Goal: Information Seeking & Learning: Learn about a topic

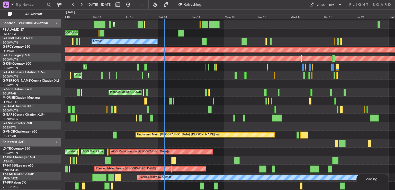
click at [81, 3] on button at bounding box center [81, 5] width 8 height 8
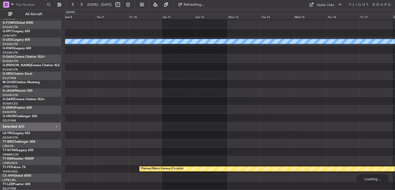
click at [81, 3] on button at bounding box center [81, 5] width 8 height 8
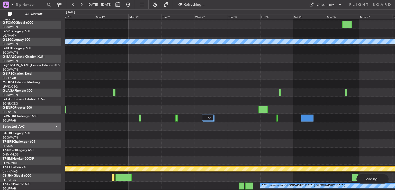
click at [81, 3] on button at bounding box center [81, 5] width 8 height 8
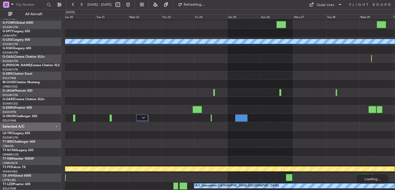
click at [81, 3] on button at bounding box center [81, 5] width 8 height 8
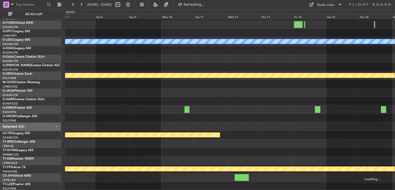
click at [81, 3] on button at bounding box center [81, 5] width 8 height 8
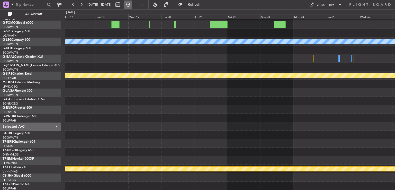
click at [132, 5] on button at bounding box center [128, 5] width 8 height 8
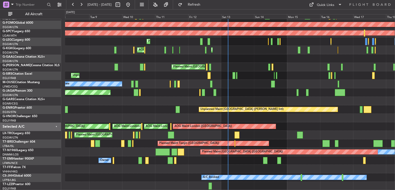
scroll to position [41, 0]
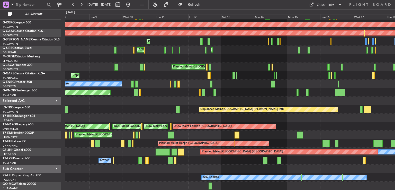
click at [252, 89] on div "Planned Maint London (Luton) Owner AOG Maint Istanbul (Ataturk) Planned Maint D…" at bounding box center [230, 84] width 330 height 212
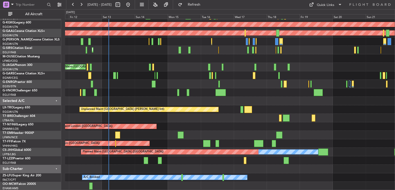
click at [204, 158] on div "Owner" at bounding box center [230, 160] width 330 height 8
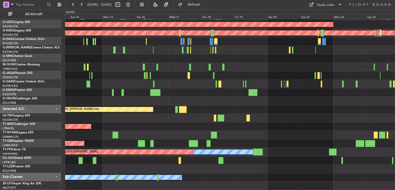
scroll to position [33, 0]
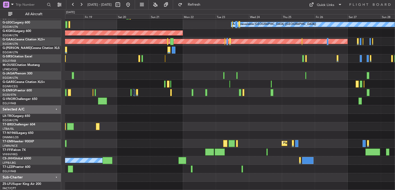
click at [153, 156] on div "A/C Unavailable London (Luton) AOG Maint Istanbul (Ataturk) Planned Maint Dusse…" at bounding box center [230, 88] width 330 height 204
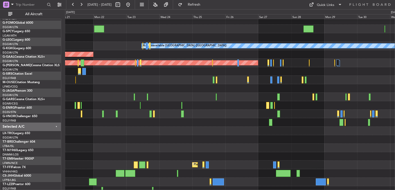
scroll to position [14, 0]
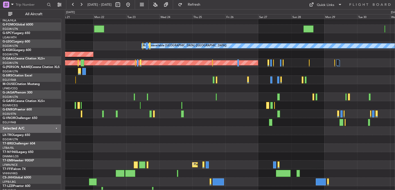
click at [241, 170] on div at bounding box center [230, 173] width 330 height 8
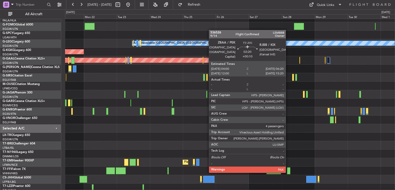
click at [288, 172] on div at bounding box center [288, 170] width 3 height 7
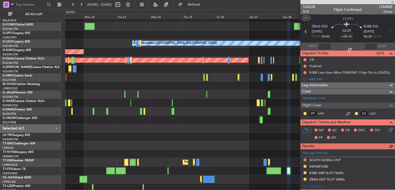
scroll to position [150, 0]
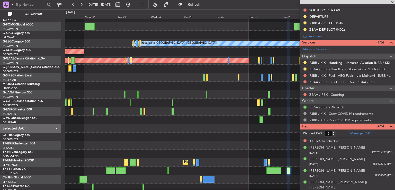
click at [330, 60] on link "RJBB / KIX - Handling - Universal Aviation RJBB / KIX" at bounding box center [350, 62] width 81 height 4
click at [392, 1] on span at bounding box center [392, 2] width 5 height 5
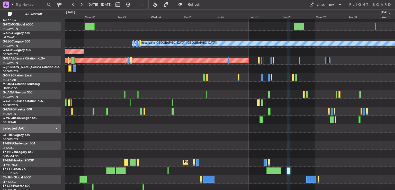
type input "0"
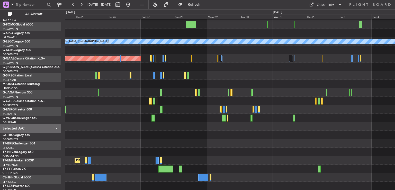
scroll to position [15, 0]
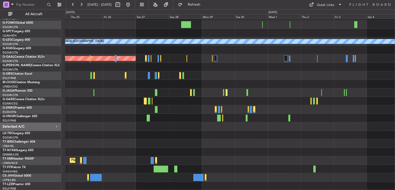
click at [213, 113] on div "A/C Unavailable London (Luton) Planned Maint Dusseldorf Planned Maint Zurich" at bounding box center [230, 96] width 330 height 187
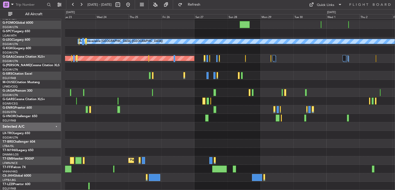
click at [197, 126] on div "A/C Unavailable London (Luton) AOG Maint Istanbul (Ataturk) Planned Maint Dusse…" at bounding box center [230, 96] width 330 height 187
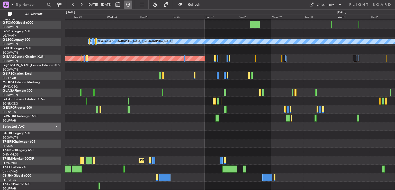
click at [132, 3] on button at bounding box center [128, 5] width 8 height 8
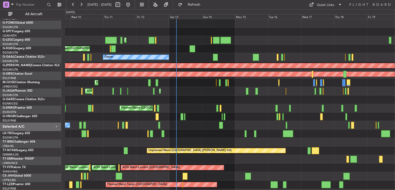
scroll to position [0, 0]
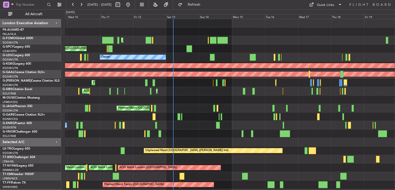
click at [205, 87] on div "Planned Maint London (Luton) Unplanned Maint Athens (Eleftherios Venizelos Intl…" at bounding box center [230, 125] width 330 height 212
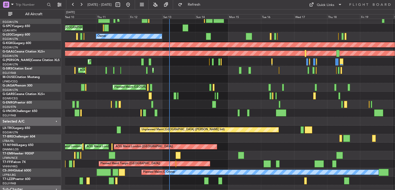
scroll to position [21, 0]
click at [233, 88] on div "Planned Maint [GEOGRAPHIC_DATA] ([GEOGRAPHIC_DATA])" at bounding box center [230, 87] width 330 height 8
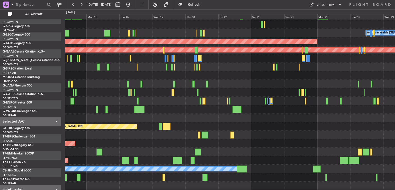
scroll to position [24, 0]
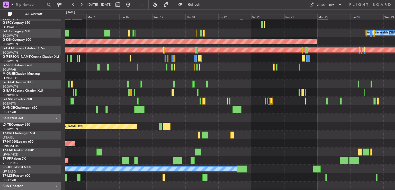
click at [193, 118] on div at bounding box center [230, 118] width 330 height 8
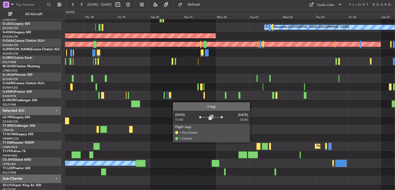
click at [168, 100] on div at bounding box center [230, 104] width 330 height 8
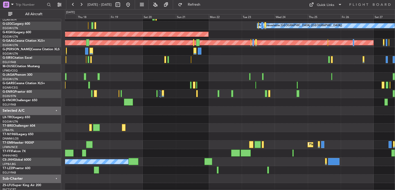
scroll to position [15, 0]
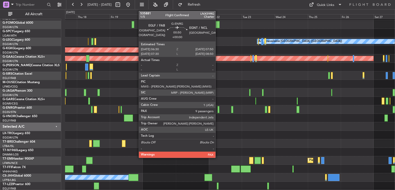
click at [218, 110] on div at bounding box center [219, 109] width 2 height 7
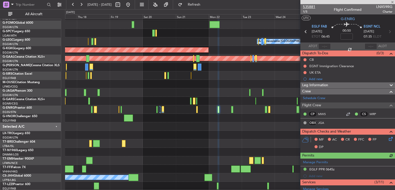
click at [311, 5] on span "535881" at bounding box center [309, 6] width 12 height 5
click at [132, 6] on button at bounding box center [128, 5] width 8 height 8
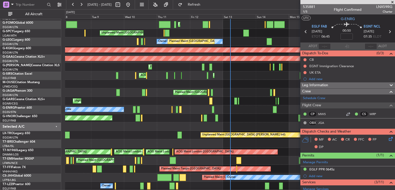
click at [394, 1] on span at bounding box center [392, 2] width 5 height 5
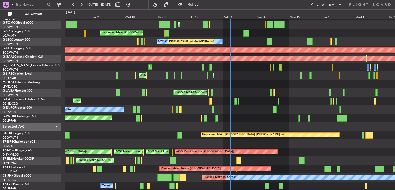
type input "0"
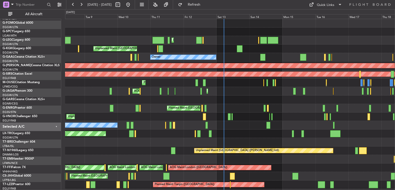
scroll to position [0, 0]
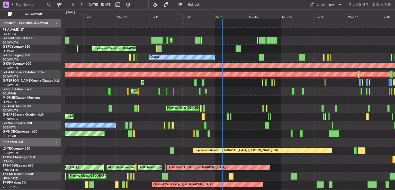
click at [239, 99] on div "Planned Maint London (Luton) Planned Maint London (Luton) Unplanned Maint Athen…" at bounding box center [230, 125] width 330 height 212
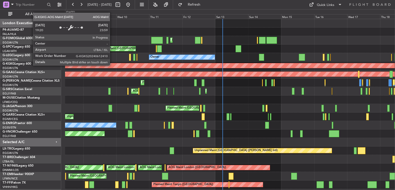
click at [123, 73] on div "Planned Maint London (Luton) Planned Maint London (Luton) Unplanned Maint Athen…" at bounding box center [230, 125] width 330 height 212
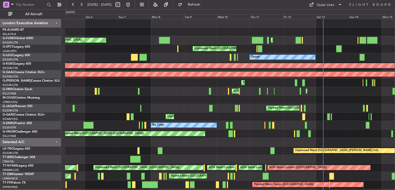
click at [213, 84] on div "Planned Maint London (Luton) Planned Maint London (Luton) Unplanned Maint Athen…" at bounding box center [230, 125] width 330 height 212
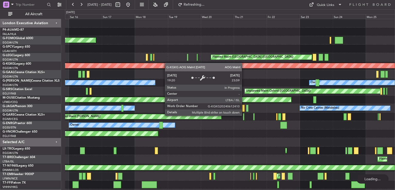
click at [198, 67] on div "Planned Maint Windsor Locks (Bradley Intl) Planned Maint London (Luton) AOG Mai…" at bounding box center [230, 121] width 330 height 204
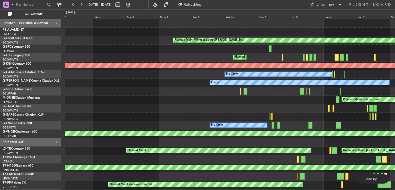
click at [247, 59] on div "Planned Maint Windsor Locks (Bradley Intl) Planned Maint London (Luton) No Crew…" at bounding box center [230, 129] width 330 height 221
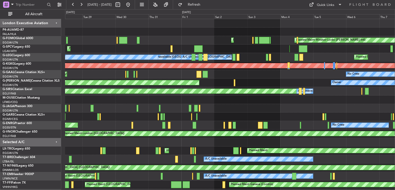
scroll to position [1, 0]
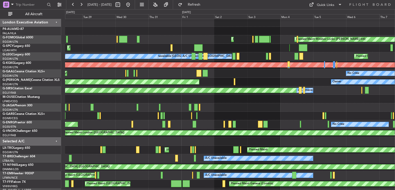
click at [264, 43] on div "Planned Maint Windsor Locks (Bradley Intl) Planned Maint Palma De Mallorca" at bounding box center [230, 39] width 330 height 8
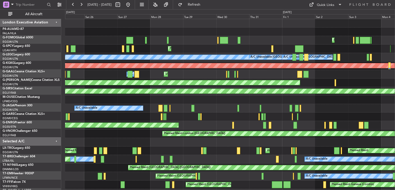
scroll to position [0, 0]
click at [200, 48] on div "Planned Maint Palma De Mallorca Planned Maint Windsor Locks (Bradley Intl) Plan…" at bounding box center [230, 133] width 330 height 229
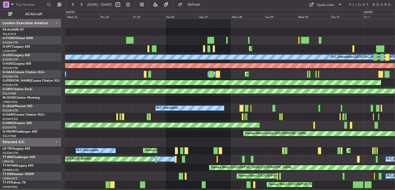
click at [178, 51] on div "Planned Maint Athens (Eleftherios Venizelos Intl)" at bounding box center [230, 49] width 330 height 8
click at [132, 4] on button at bounding box center [128, 5] width 8 height 8
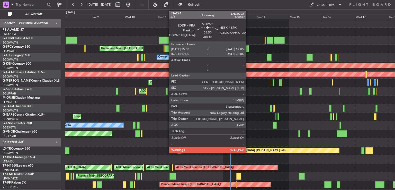
click at [248, 46] on div at bounding box center [246, 48] width 6 height 7
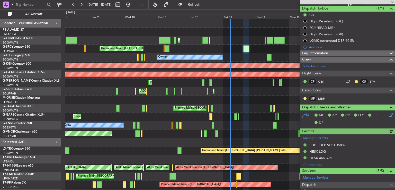
scroll to position [75, 0]
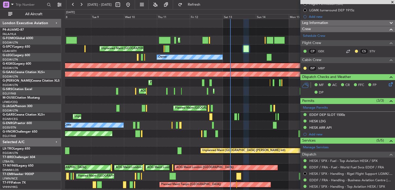
click at [328, 24] on span "Leg Information" at bounding box center [315, 23] width 26 height 6
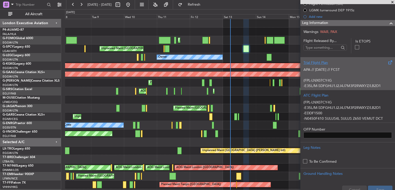
click at [354, 75] on p at bounding box center [348, 74] width 89 height 5
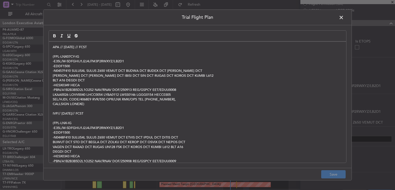
click at [344, 16] on span at bounding box center [344, 19] width 0 height 10
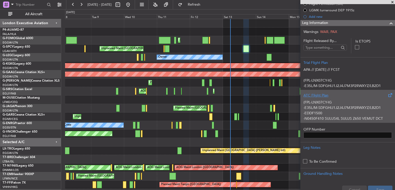
click at [349, 95] on div "ATC Flight Plan" at bounding box center [348, 95] width 89 height 5
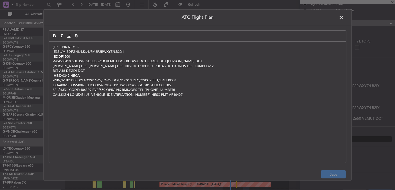
click at [344, 16] on span at bounding box center [344, 19] width 0 height 10
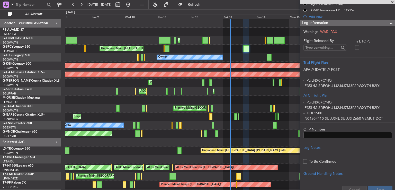
click at [393, 2] on span at bounding box center [392, 2] width 5 height 5
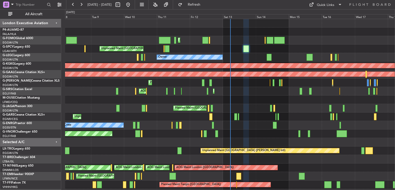
type input "0"
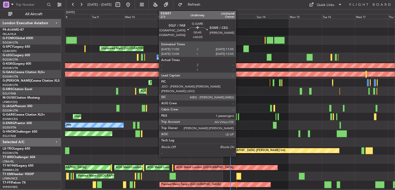
click at [238, 118] on div at bounding box center [238, 116] width 1 height 7
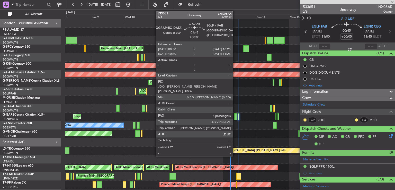
click at [235, 117] on div at bounding box center [235, 116] width 3 height 7
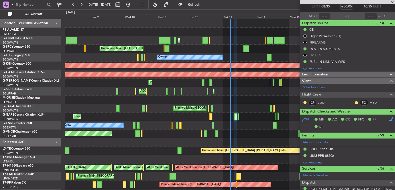
scroll to position [30, 0]
click at [332, 73] on div "Leg Information" at bounding box center [348, 75] width 95 height 6
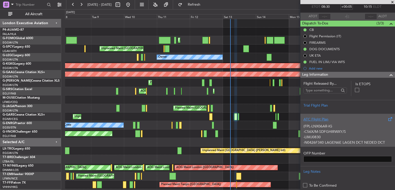
click at [346, 129] on div "(FPL-LNX06AR-IG -C56X/M-SDFGHIRWXY/S -LIMJ0830 -N0426F340 LAGEN6E LAGEN DCT NED…" at bounding box center [348, 133] width 89 height 22
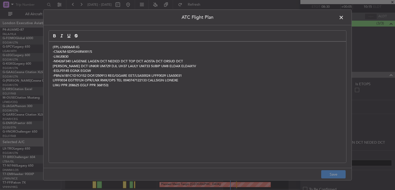
click at [344, 20] on span at bounding box center [344, 19] width 0 height 10
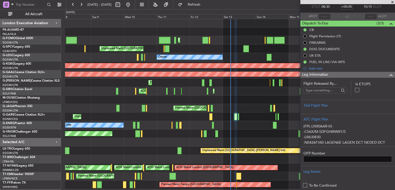
click at [393, 2] on span at bounding box center [392, 2] width 5 height 5
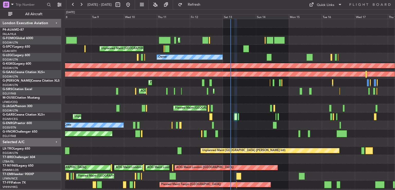
type input "0"
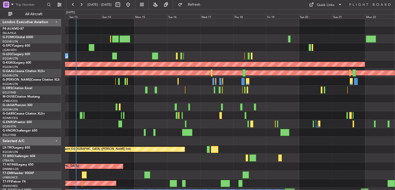
click at [146, 152] on div "Unplanned Maint [GEOGRAPHIC_DATA] ([PERSON_NAME] Intl)" at bounding box center [230, 149] width 330 height 8
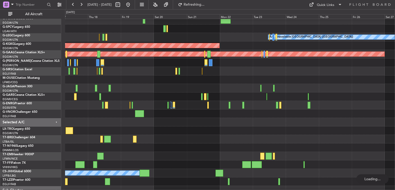
scroll to position [15, 0]
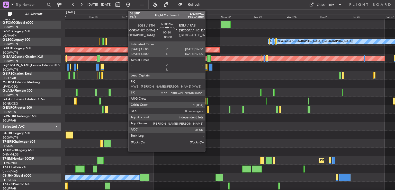
click at [208, 110] on div at bounding box center [208, 109] width 2 height 7
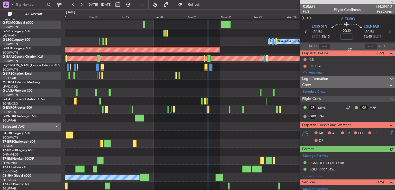
scroll to position [100, 0]
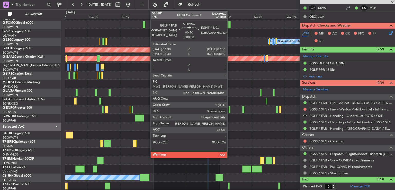
click at [230, 110] on div at bounding box center [230, 109] width 2 height 7
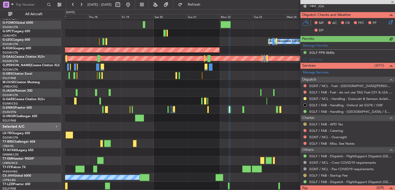
scroll to position [118, 0]
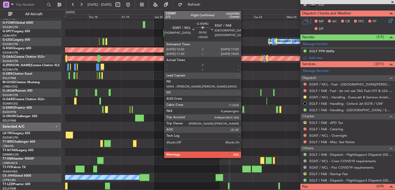
click at [243, 110] on div at bounding box center [243, 109] width 2 height 7
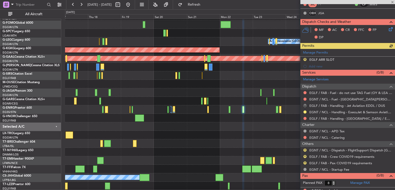
scroll to position [113, 0]
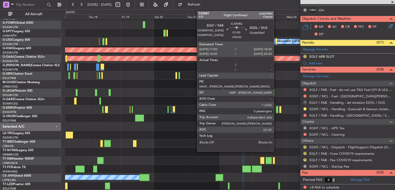
click at [276, 110] on div at bounding box center [277, 109] width 2 height 7
type input "0"
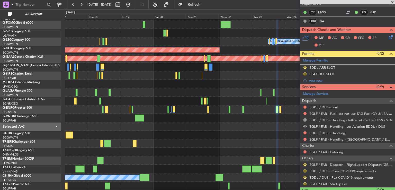
scroll to position [103, 0]
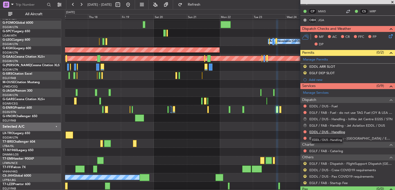
click at [333, 132] on link "EDDL / DUS - Handling" at bounding box center [328, 132] width 36 height 4
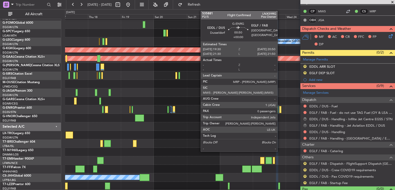
click at [280, 106] on div at bounding box center [281, 109] width 2 height 7
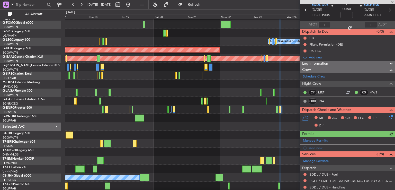
scroll to position [80, 0]
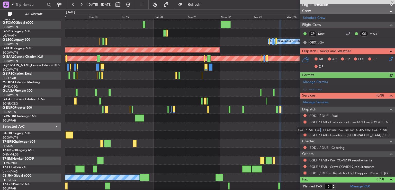
click at [321, 129] on div "EGLF / FAB - Fuel - do not use TAG Fuel (OY & LEA only) EGLF / FAB" at bounding box center [342, 130] width 91 height 6
click at [319, 129] on link "EDDL / DUS - Handling" at bounding box center [328, 128] width 36 height 4
click at [329, 114] on link "EDDL / DUS - Fuel" at bounding box center [324, 116] width 28 height 4
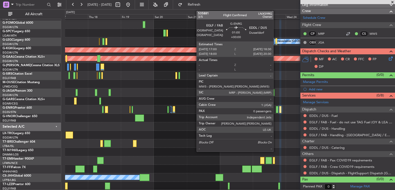
click at [276, 111] on div at bounding box center [277, 109] width 2 height 7
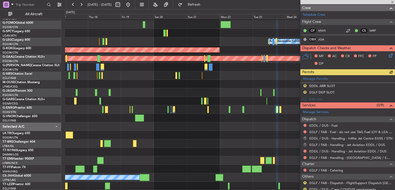
scroll to position [83, 0]
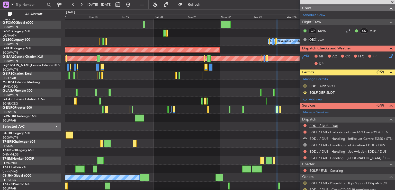
click at [318, 125] on link "EDDL / DUS - Fuel" at bounding box center [324, 126] width 28 height 4
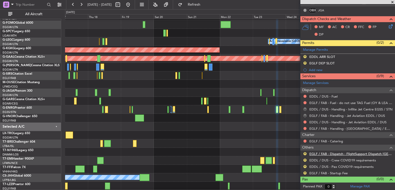
click at [324, 152] on link "EGLF / FAB - Dispatch - FlightSupport Dispatch UK" at bounding box center [351, 154] width 83 height 4
click at [132, 3] on button at bounding box center [128, 5] width 8 height 8
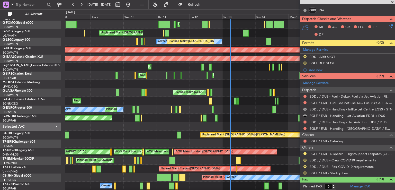
click at [393, 1] on span at bounding box center [392, 2] width 5 height 5
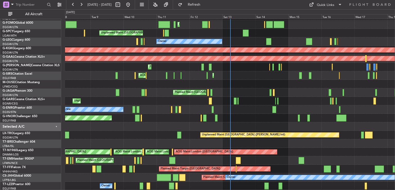
scroll to position [0, 0]
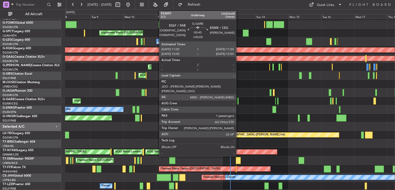
click at [239, 100] on div at bounding box center [238, 101] width 1 height 7
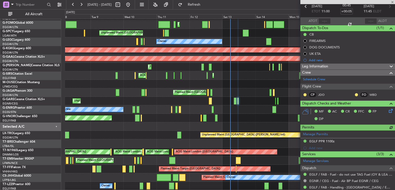
scroll to position [56, 0]
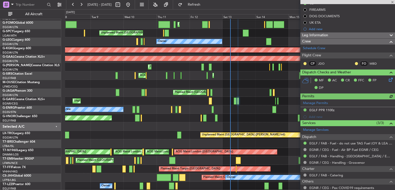
click at [335, 33] on div "Leg Information" at bounding box center [348, 35] width 95 height 6
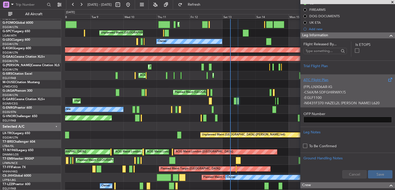
click at [355, 97] on div "(FPL-LNX06AR-IG -C56X/M-SDFGHIRWXY/S -EGLF1100 -N0431F370 HAZEL2L HAZEL L620 SA…" at bounding box center [348, 94] width 89 height 22
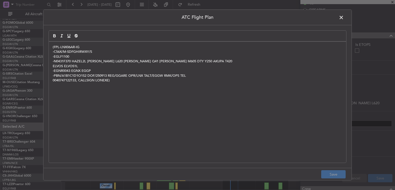
click at [344, 16] on span at bounding box center [344, 19] width 0 height 10
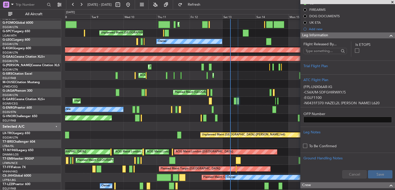
scroll to position [0, 0]
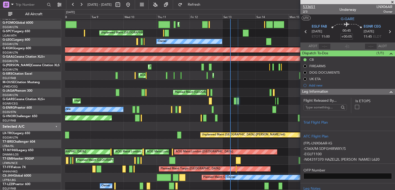
click at [307, 8] on span "533651" at bounding box center [309, 6] width 12 height 5
click at [393, 1] on span at bounding box center [392, 2] width 5 height 5
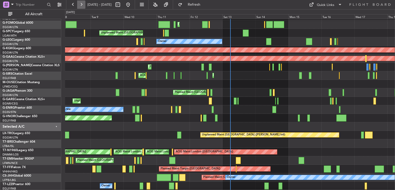
click at [77, 5] on button at bounding box center [81, 5] width 8 height 8
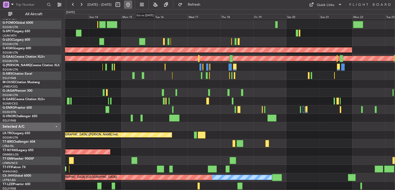
click at [132, 2] on button at bounding box center [128, 5] width 8 height 8
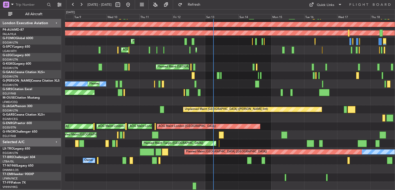
scroll to position [41, 0]
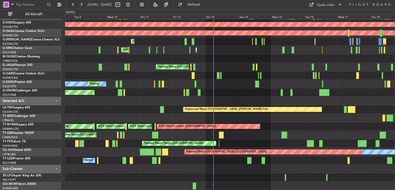
click at [254, 117] on div "Owner Planned Maint London (Luton) AOG Maint Istanbul (Ataturk) Planned Maint D…" at bounding box center [230, 84] width 330 height 212
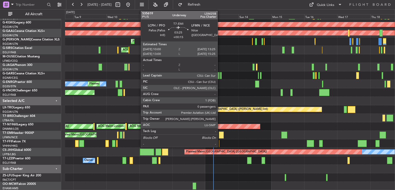
click at [220, 137] on div at bounding box center [221, 135] width 5 height 7
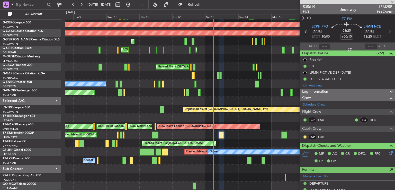
scroll to position [101, 0]
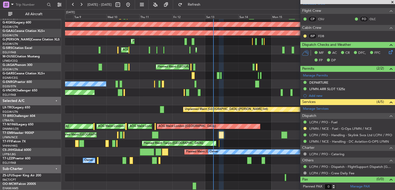
click at [393, 2] on span at bounding box center [392, 2] width 5 height 5
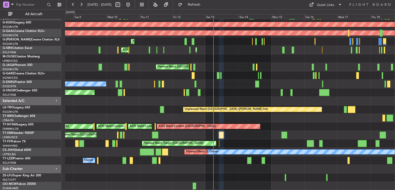
scroll to position [0, 0]
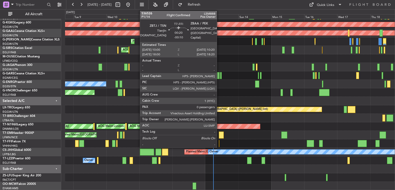
click at [219, 144] on div at bounding box center [219, 143] width 1 height 7
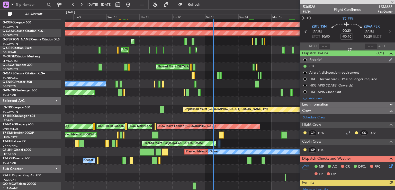
click at [390, 59] on div "Prebrief" at bounding box center [348, 59] width 95 height 6
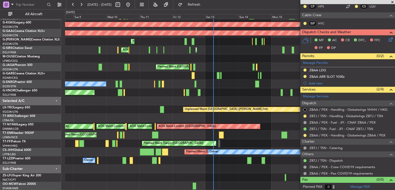
scroll to position [220, 0]
click at [392, 4] on span at bounding box center [392, 2] width 5 height 5
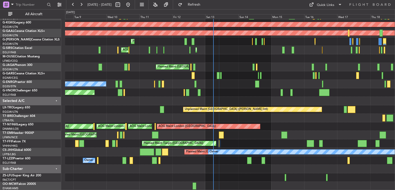
scroll to position [0, 0]
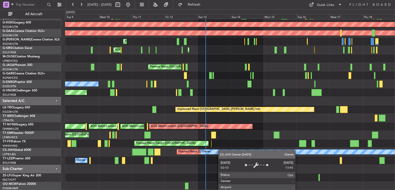
click at [205, 190] on html "08 Sep 2025 - 18 Sep 2025 Refresh Quick Links All Aircraft Planned Maint London…" at bounding box center [197, 95] width 395 height 190
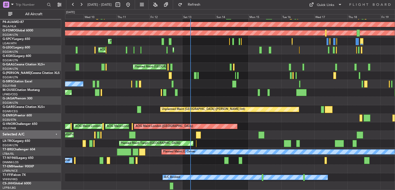
scroll to position [41, 0]
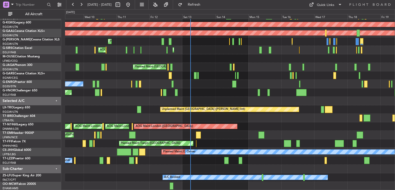
click at [229, 133] on div "Planned Maint [GEOGRAPHIC_DATA]" at bounding box center [230, 135] width 330 height 8
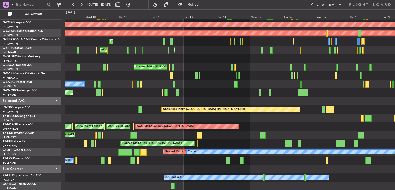
click at [216, 150] on div "Planned Maint London (Luton) Owner AOG Maint Istanbul (Ataturk) Planned Maint D…" at bounding box center [230, 84] width 330 height 212
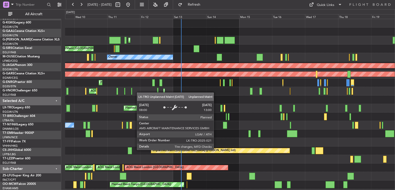
scroll to position [0, 0]
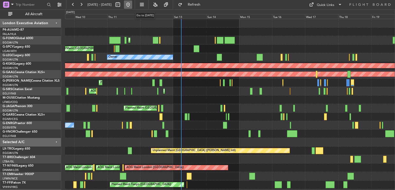
click at [132, 6] on button at bounding box center [128, 5] width 8 height 8
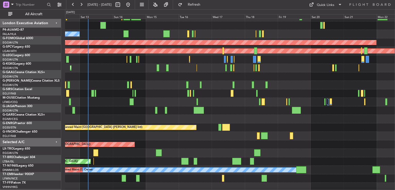
scroll to position [23, 0]
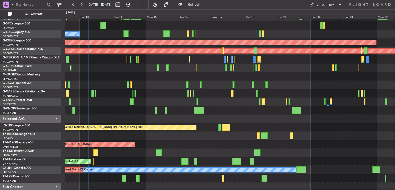
click at [117, 88] on div "Planned Maint [GEOGRAPHIC_DATA] ([GEOGRAPHIC_DATA])" at bounding box center [230, 85] width 330 height 8
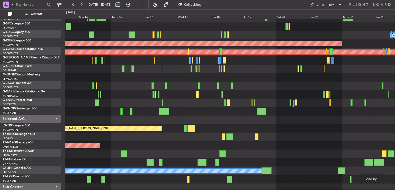
scroll to position [22, 0]
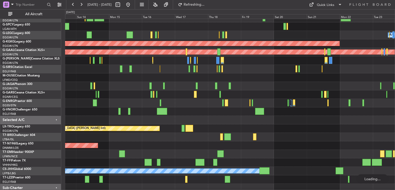
click at [242, 123] on div at bounding box center [230, 120] width 330 height 8
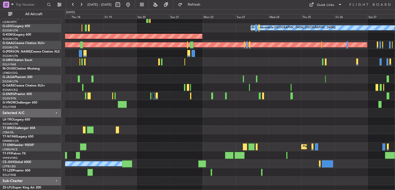
click at [164, 122] on div "Unplanned Maint [GEOGRAPHIC_DATA] ([PERSON_NAME] Intl)" at bounding box center [230, 121] width 330 height 8
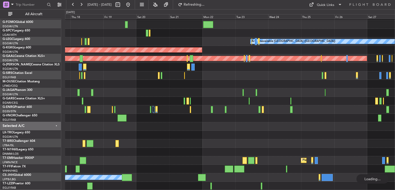
scroll to position [15, 0]
